Goal: Transaction & Acquisition: Purchase product/service

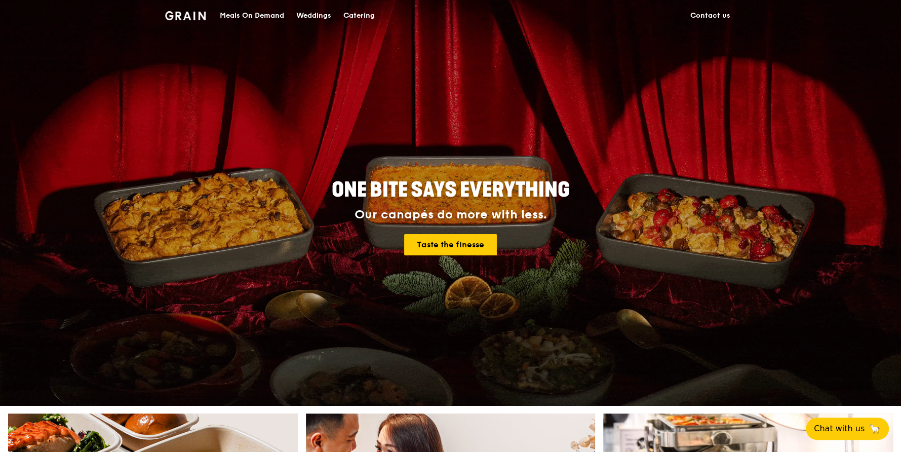
click at [268, 13] on div "Meals On Demand" at bounding box center [252, 16] width 64 height 30
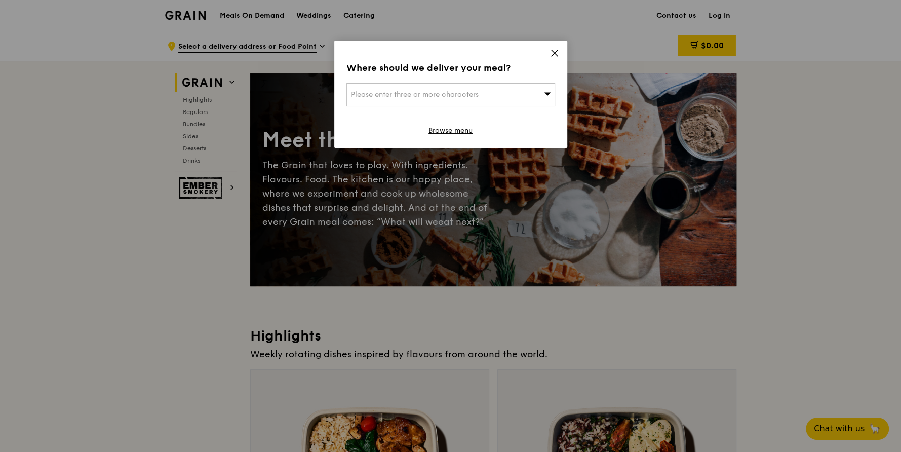
click at [508, 91] on div "Please enter three or more characters" at bounding box center [450, 94] width 209 height 23
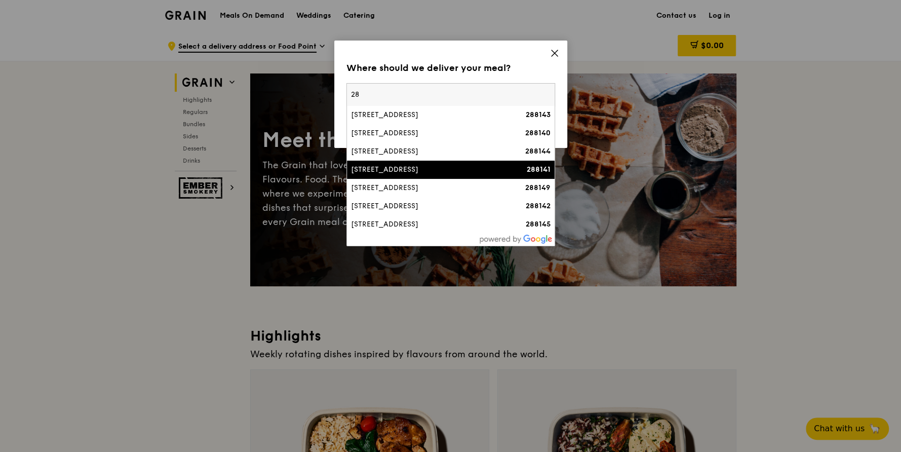
type input "2"
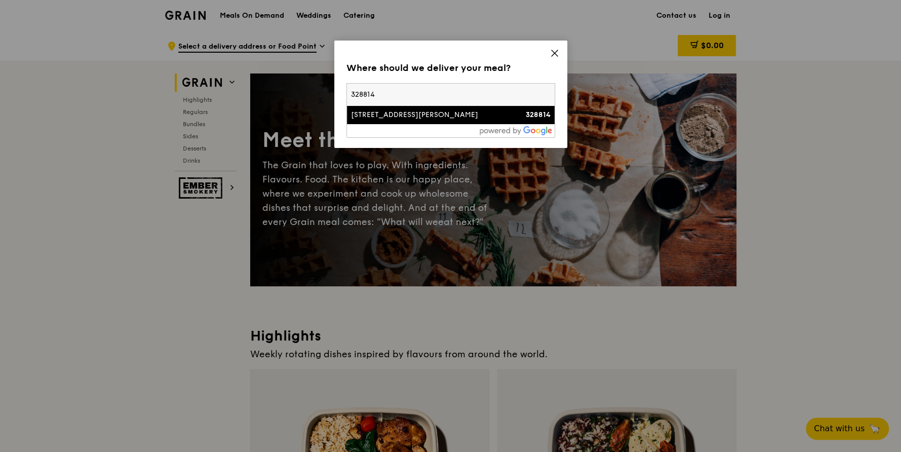
type input "328814"
click at [379, 122] on li "[STREET_ADDRESS][PERSON_NAME] 328814" at bounding box center [451, 115] width 208 height 18
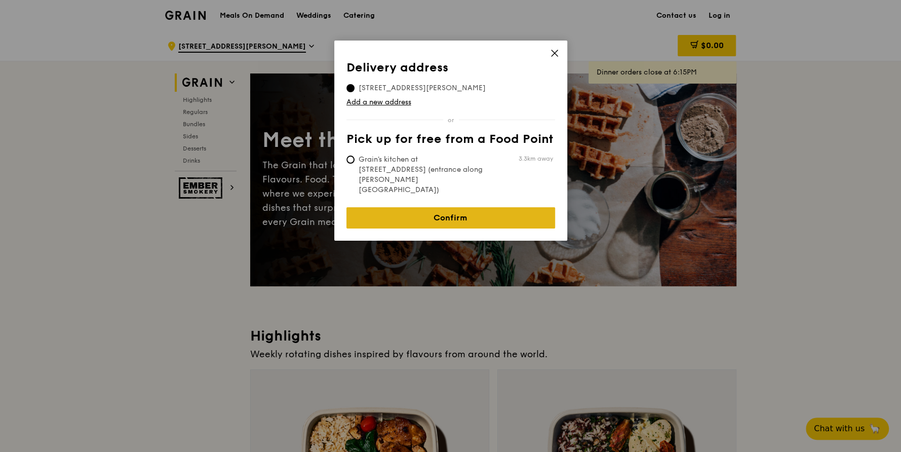
click at [441, 207] on link "Confirm" at bounding box center [450, 217] width 209 height 21
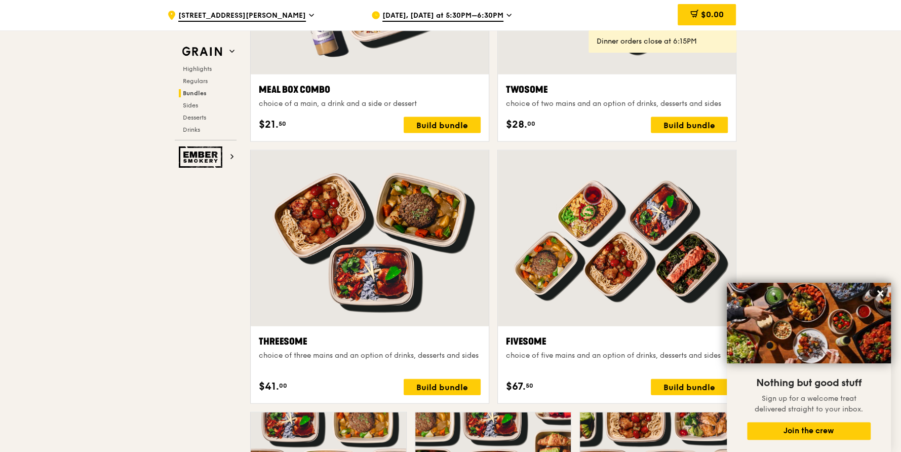
scroll to position [1620, 0]
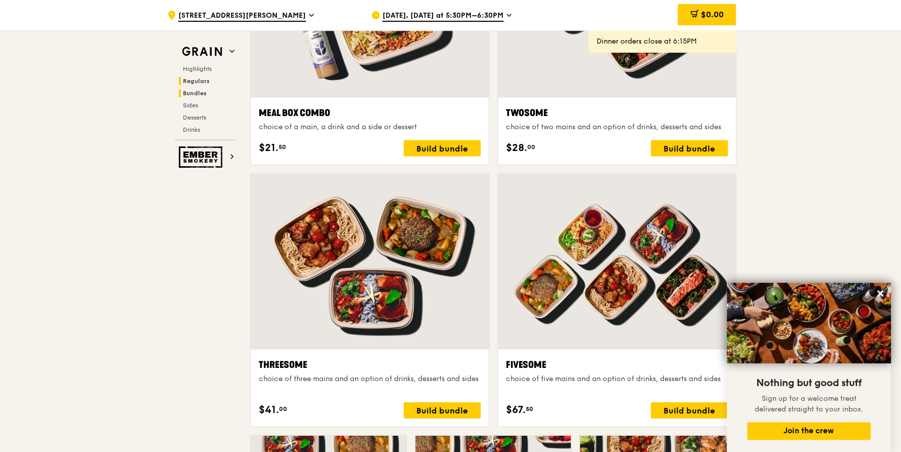
click at [200, 84] on span "Regulars" at bounding box center [196, 80] width 27 height 7
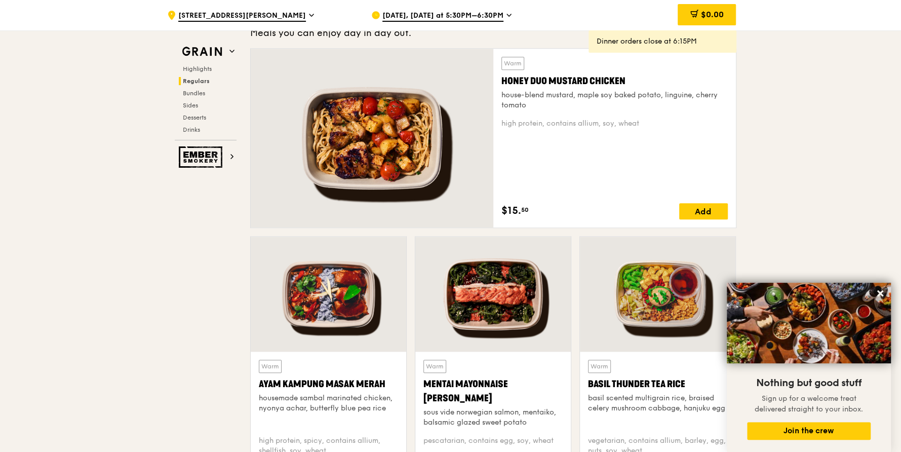
scroll to position [666, 0]
